Goal: Information Seeking & Learning: Learn about a topic

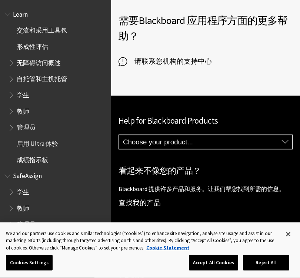
scroll to position [581, 0]
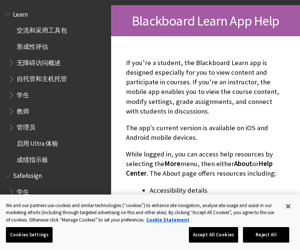
scroll to position [71, 0]
